Goal: Navigation & Orientation: Find specific page/section

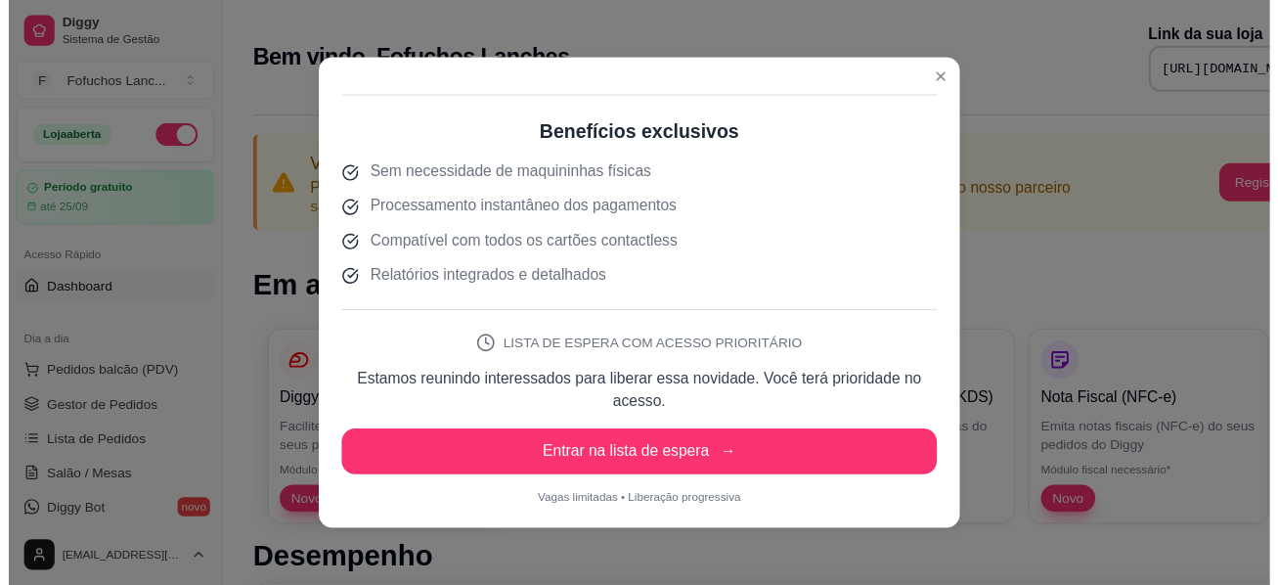
scroll to position [4, 0]
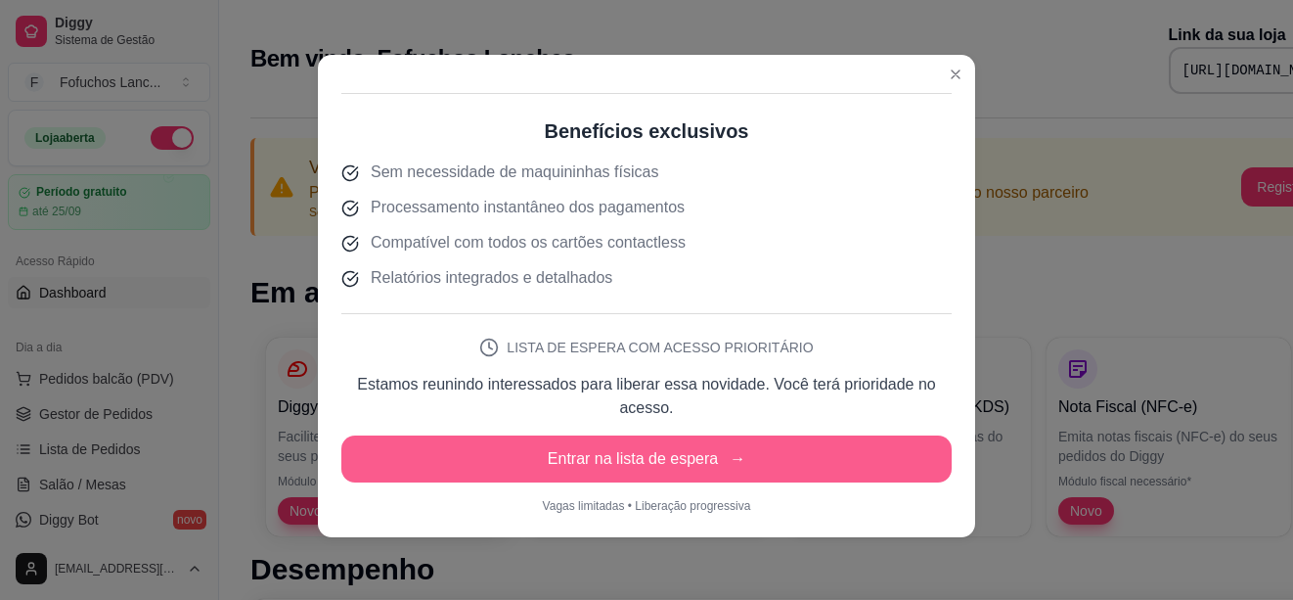
click at [715, 459] on button "Entrar na lista de espera →" at bounding box center [646, 458] width 610 height 47
click at [689, 470] on button "Entrar na lista de espera →" at bounding box center [646, 458] width 610 height 47
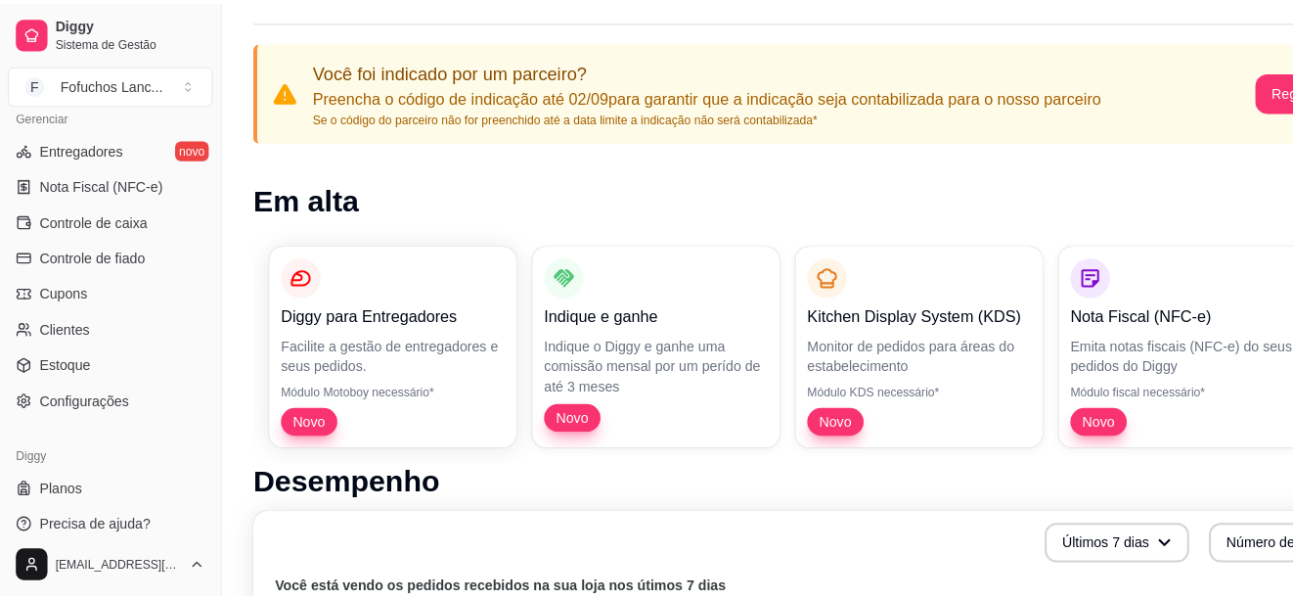
scroll to position [0, 0]
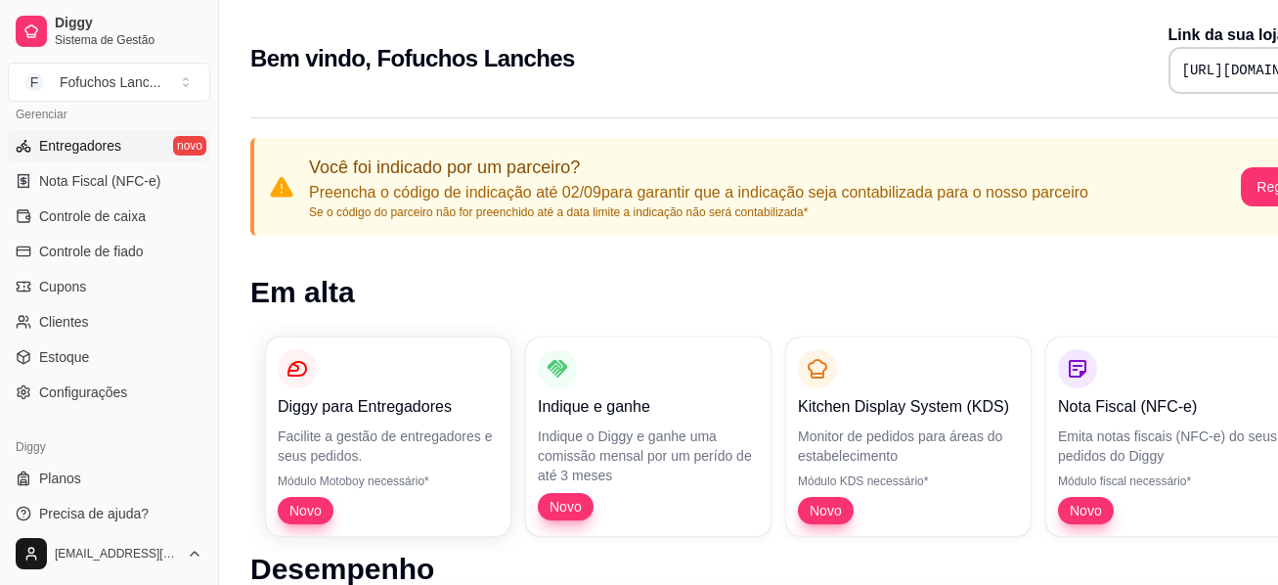
click at [90, 143] on span "Entregadores" at bounding box center [80, 146] width 82 height 20
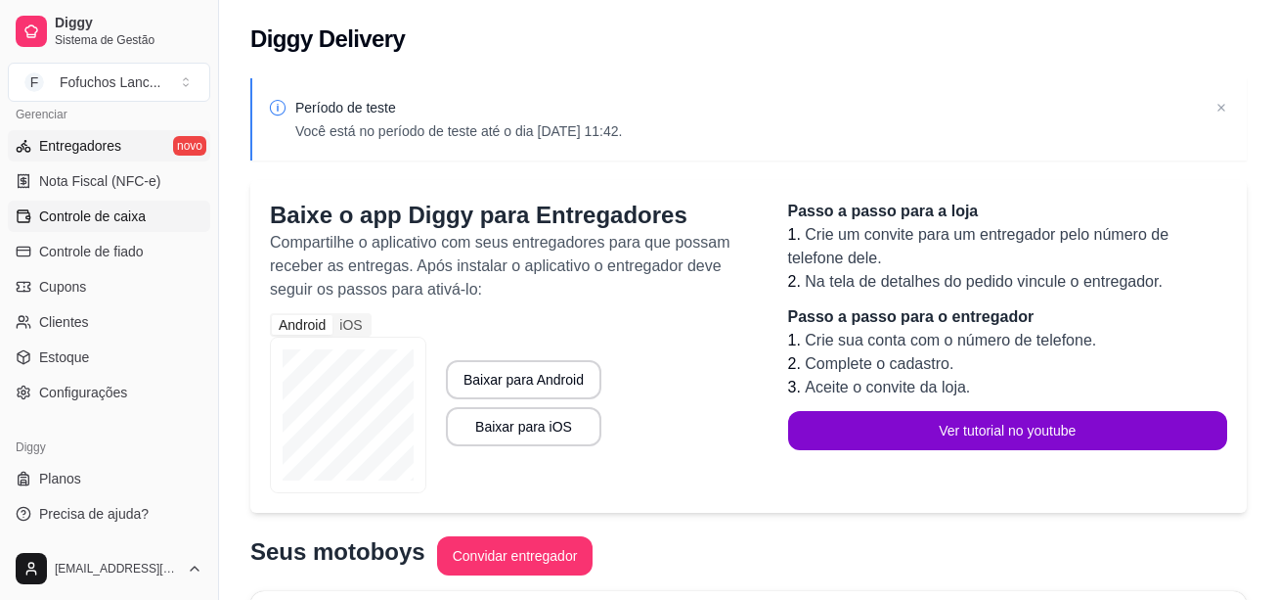
click at [94, 218] on span "Controle de caixa" at bounding box center [92, 216] width 107 height 20
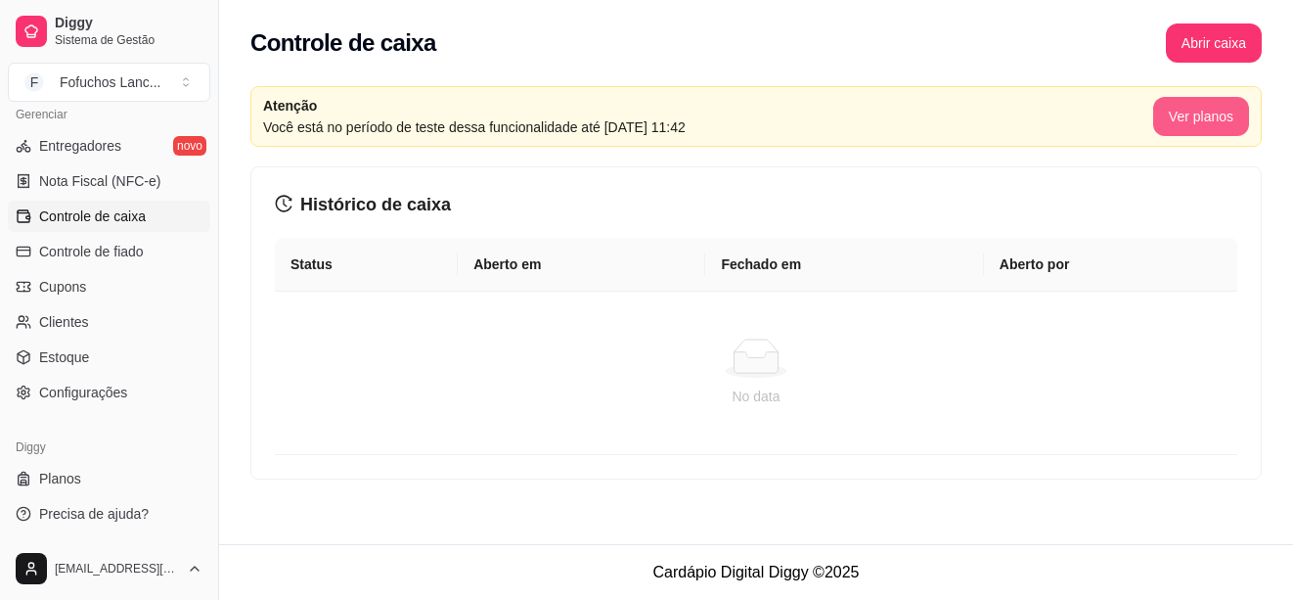
click at [1206, 108] on button "Ver planos" at bounding box center [1201, 116] width 96 height 39
